Goal: Task Accomplishment & Management: Manage account settings

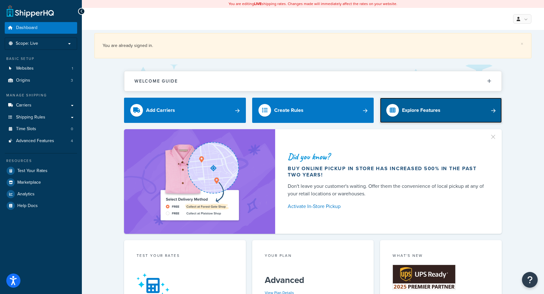
click at [423, 113] on div "Explore Features" at bounding box center [421, 110] width 38 height 9
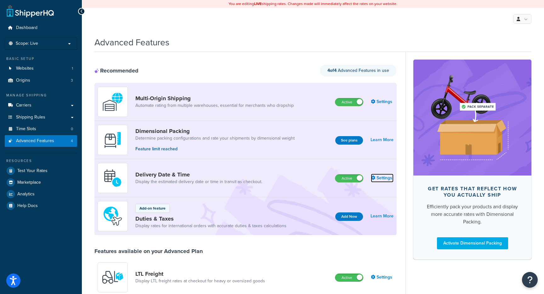
click at [387, 178] on link "Settings" at bounding box center [382, 177] width 23 height 9
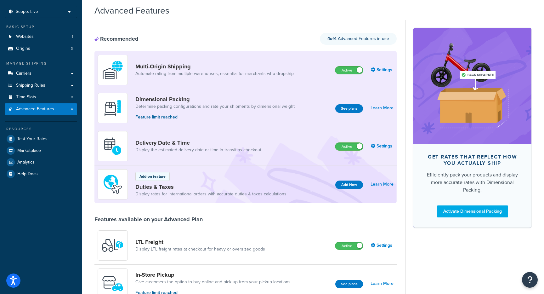
scroll to position [33, 0]
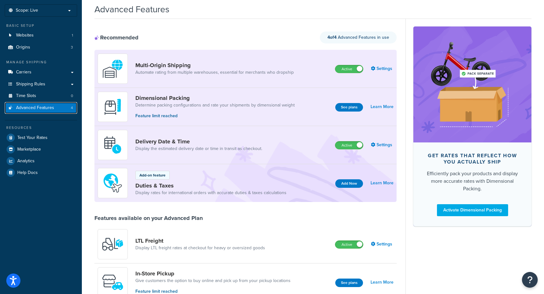
click at [55, 107] on link "Advanced Features 4" at bounding box center [41, 108] width 72 height 12
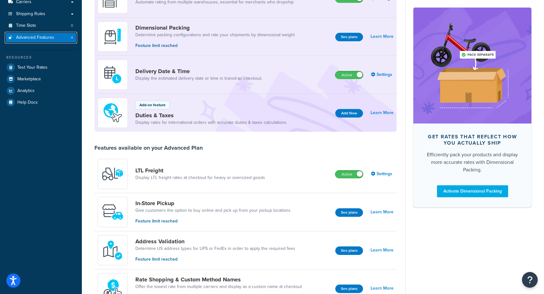
scroll to position [0, 0]
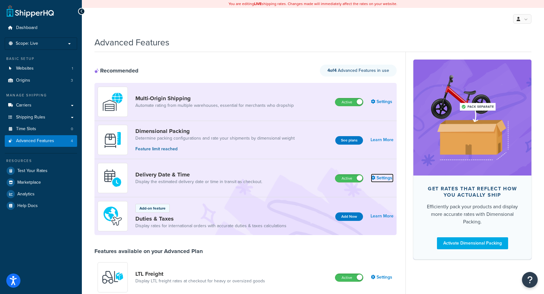
click at [389, 179] on link "Settings" at bounding box center [382, 177] width 23 height 9
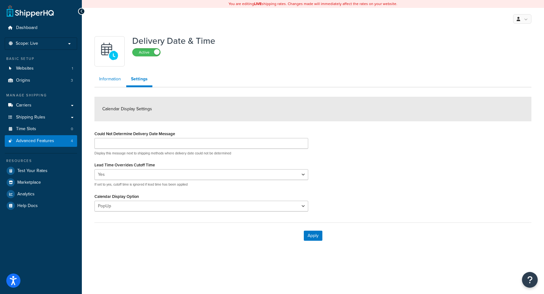
click at [113, 78] on link "Information" at bounding box center [109, 79] width 31 height 13
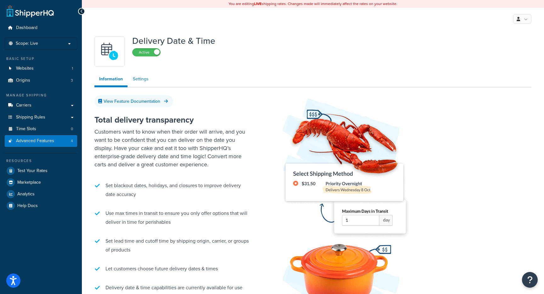
click at [140, 77] on link "Settings" at bounding box center [140, 79] width 25 height 13
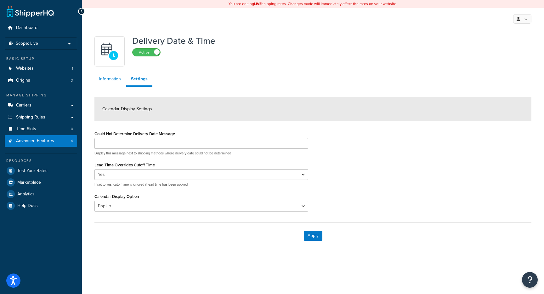
click at [110, 81] on link "Information" at bounding box center [109, 79] width 31 height 13
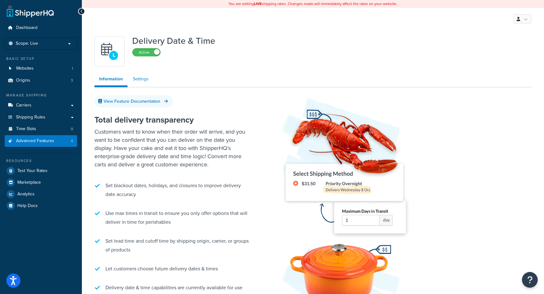
click at [142, 81] on link "Settings" at bounding box center [140, 79] width 25 height 13
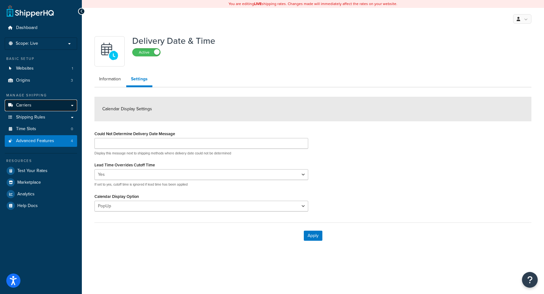
click at [31, 104] on span "Carriers" at bounding box center [23, 105] width 15 height 5
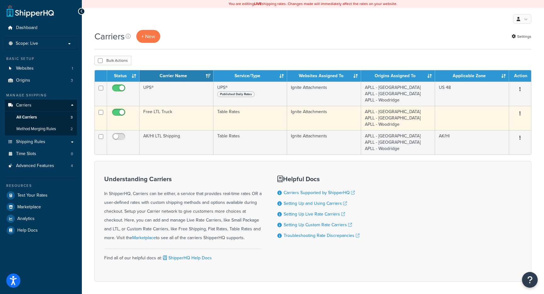
click at [519, 113] on icon "button" at bounding box center [519, 113] width 1 height 4
click at [492, 124] on link "Edit" at bounding box center [494, 126] width 50 height 13
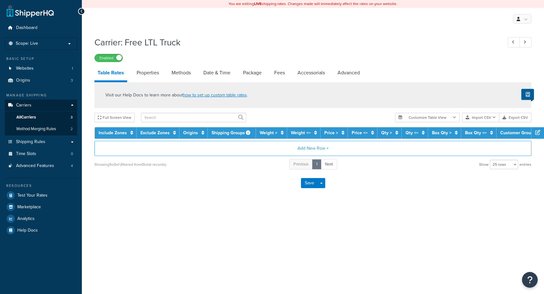
select select "25"
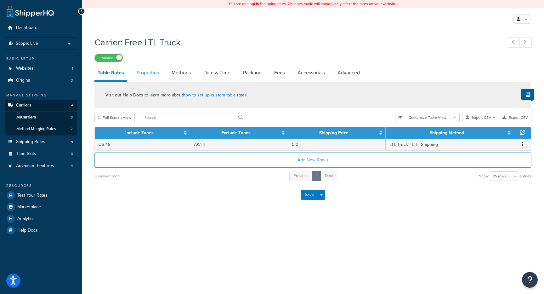
click at [155, 76] on link "Properties" at bounding box center [147, 72] width 29 height 15
